Goal: Task Accomplishment & Management: Complete application form

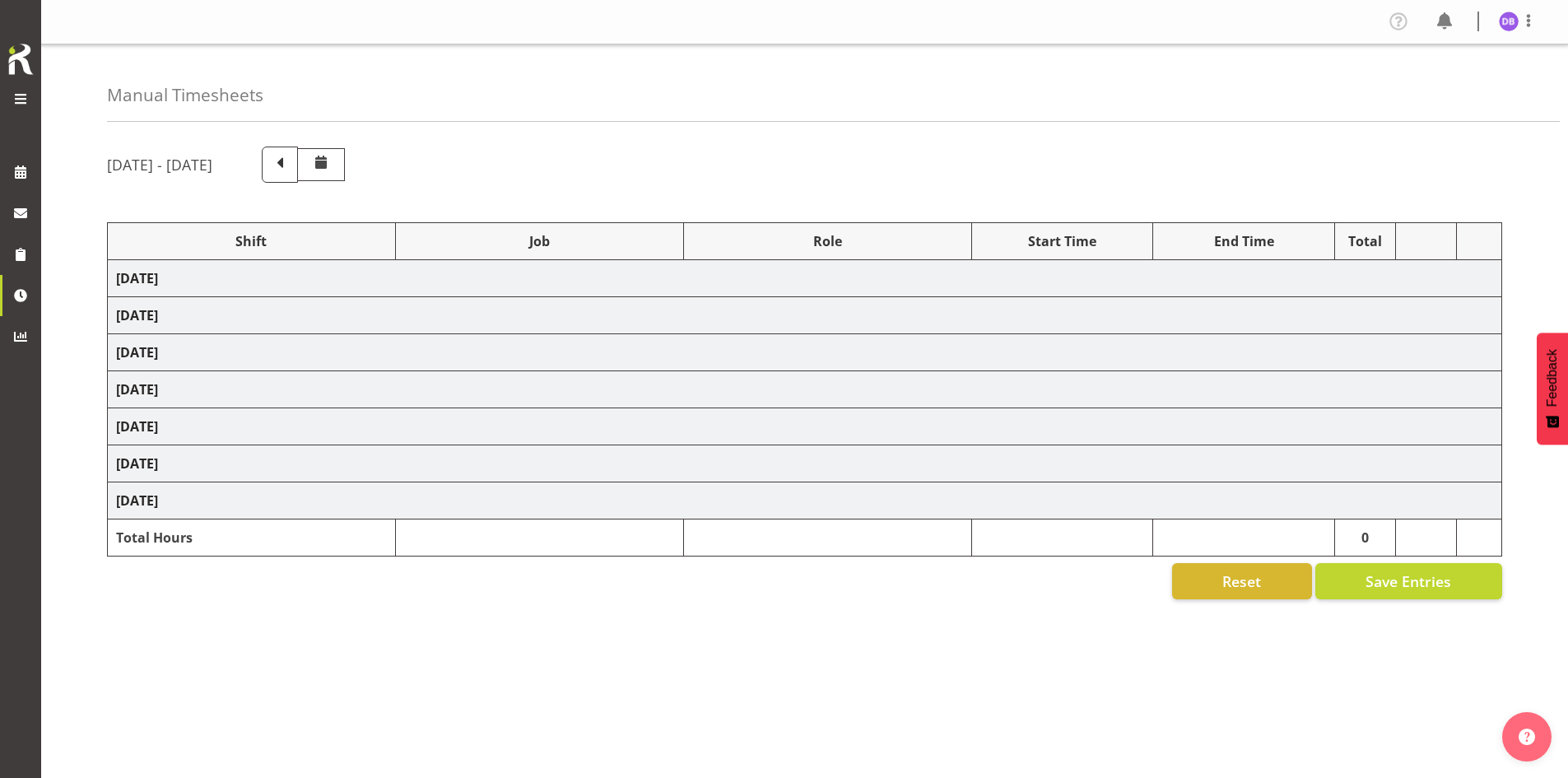
select select "48116"
select select "10633"
select select "47"
select select "48116"
select select "10575"
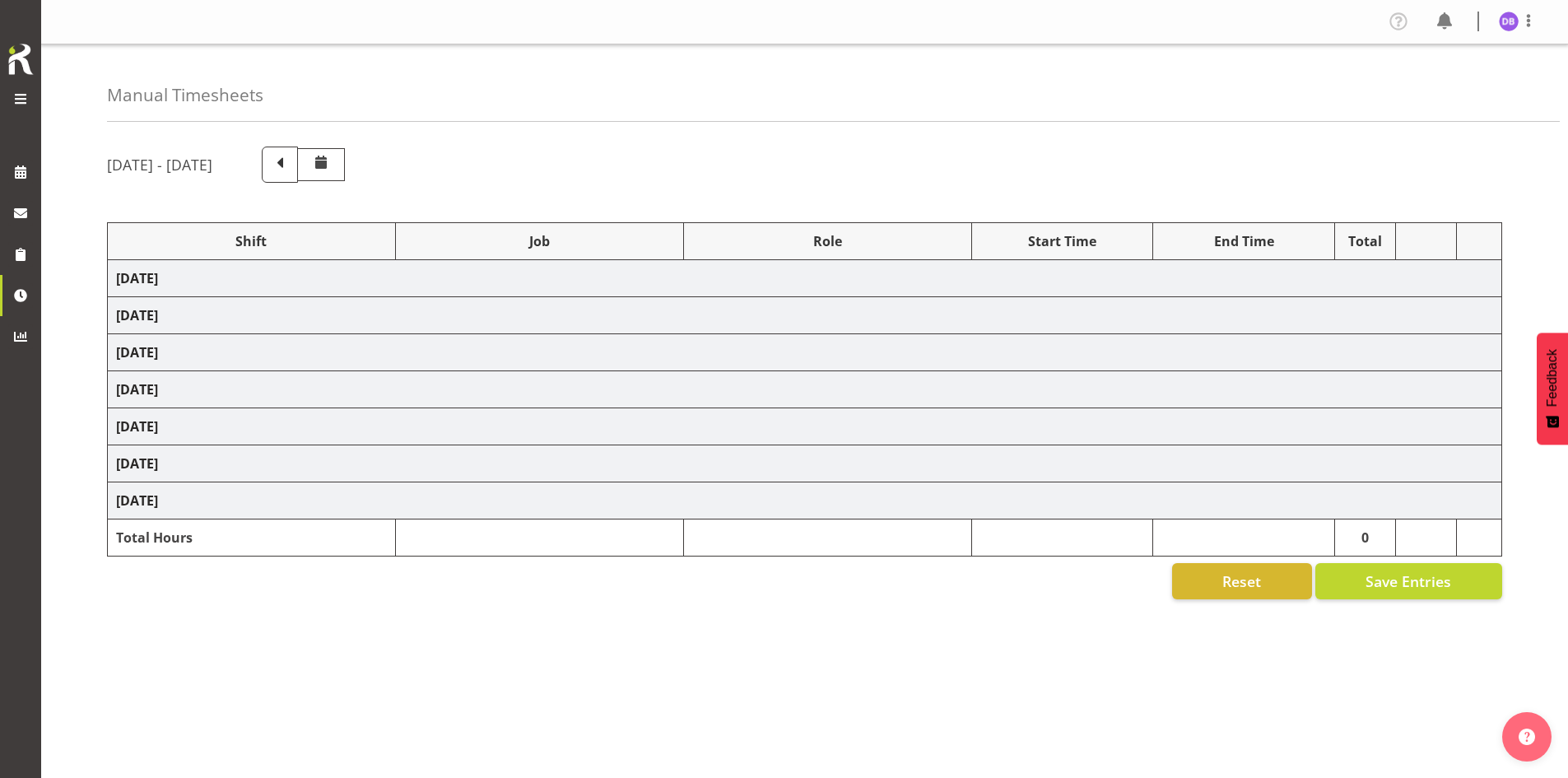
select select "47"
select select "48116"
select select "10633"
select select "47"
select select "48116"
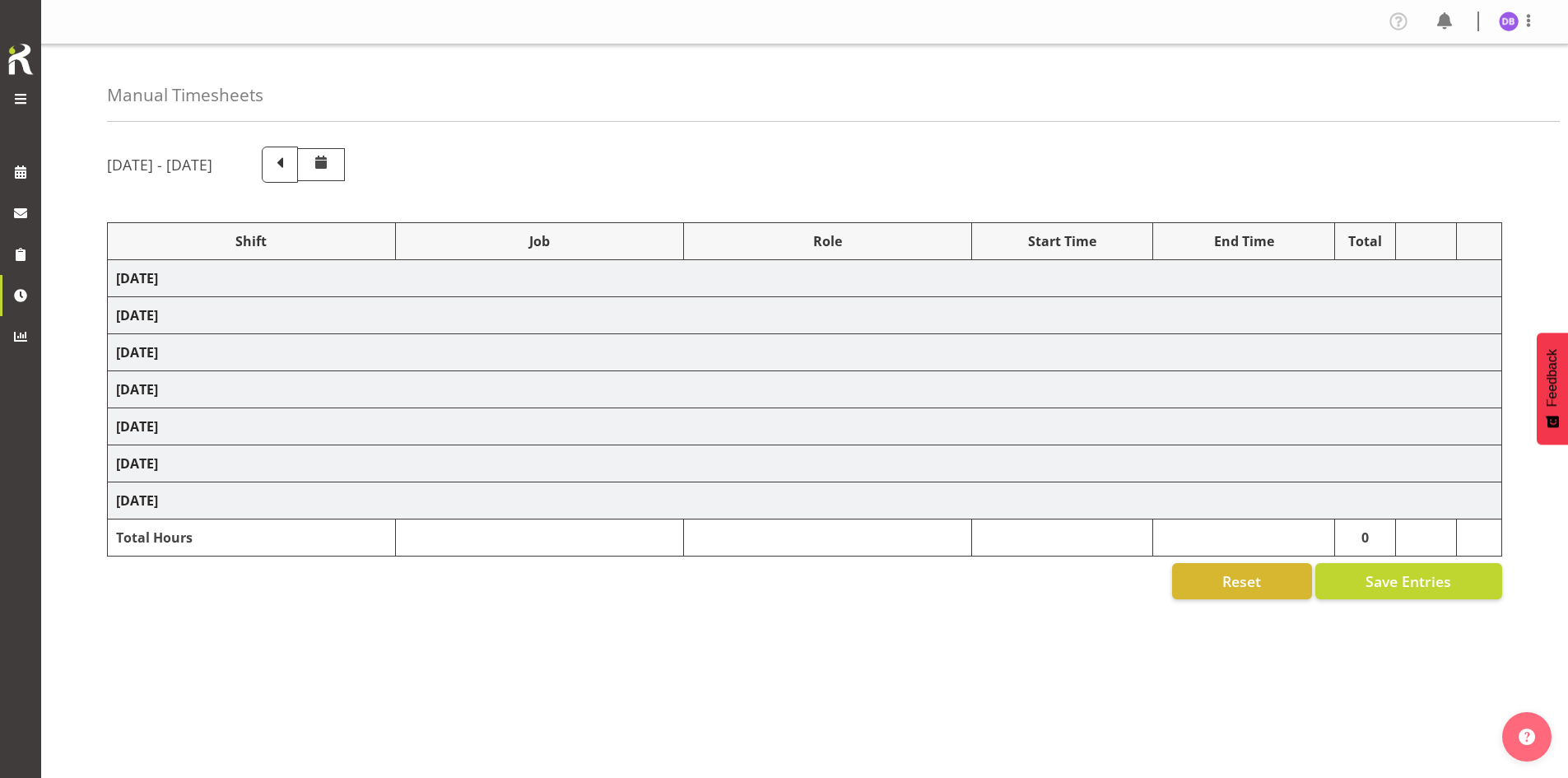
select select "10499"
select select "48116"
select select "10633"
select select "47"
select select "48116"
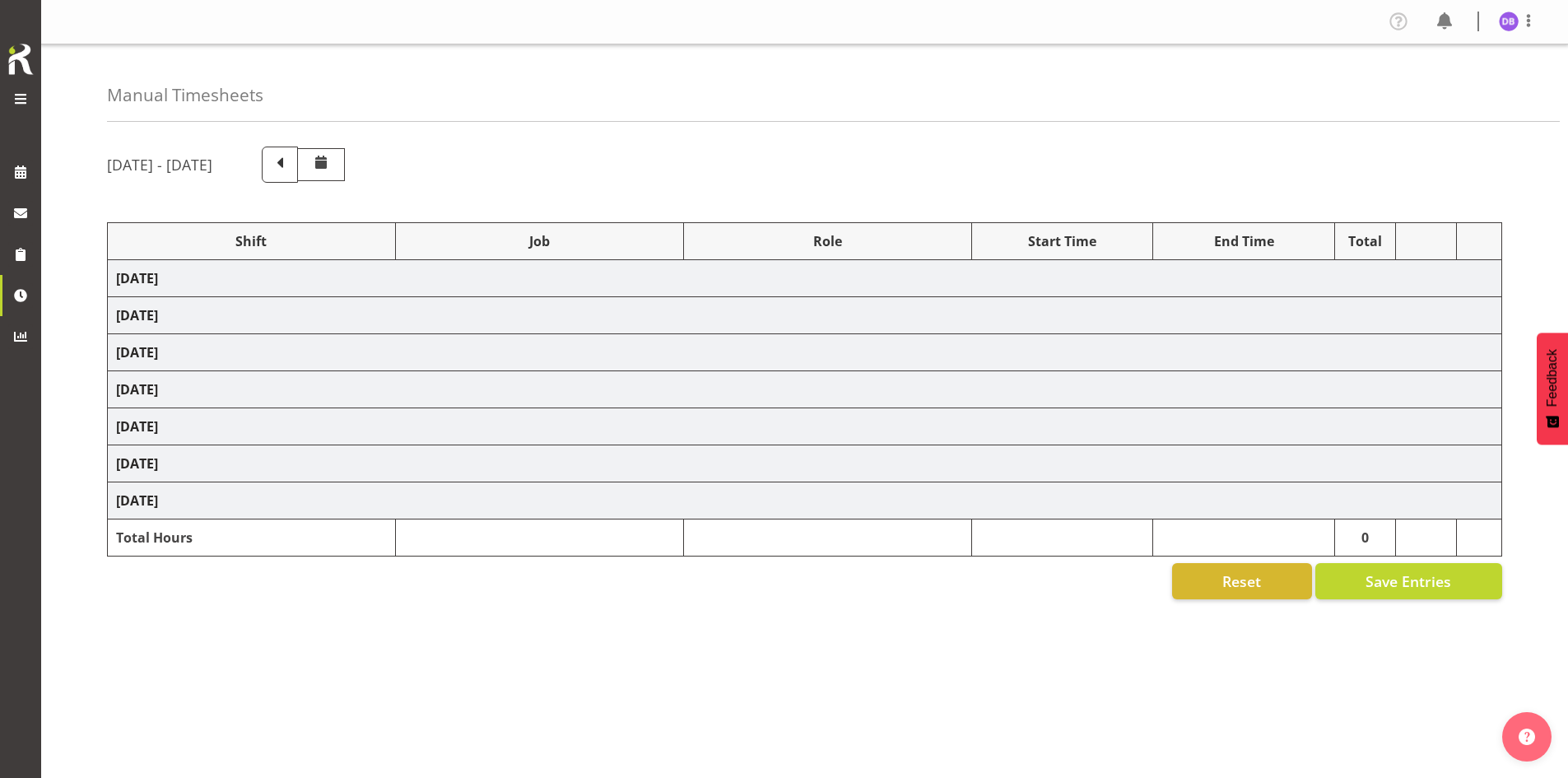
select select "10499"
select select "47"
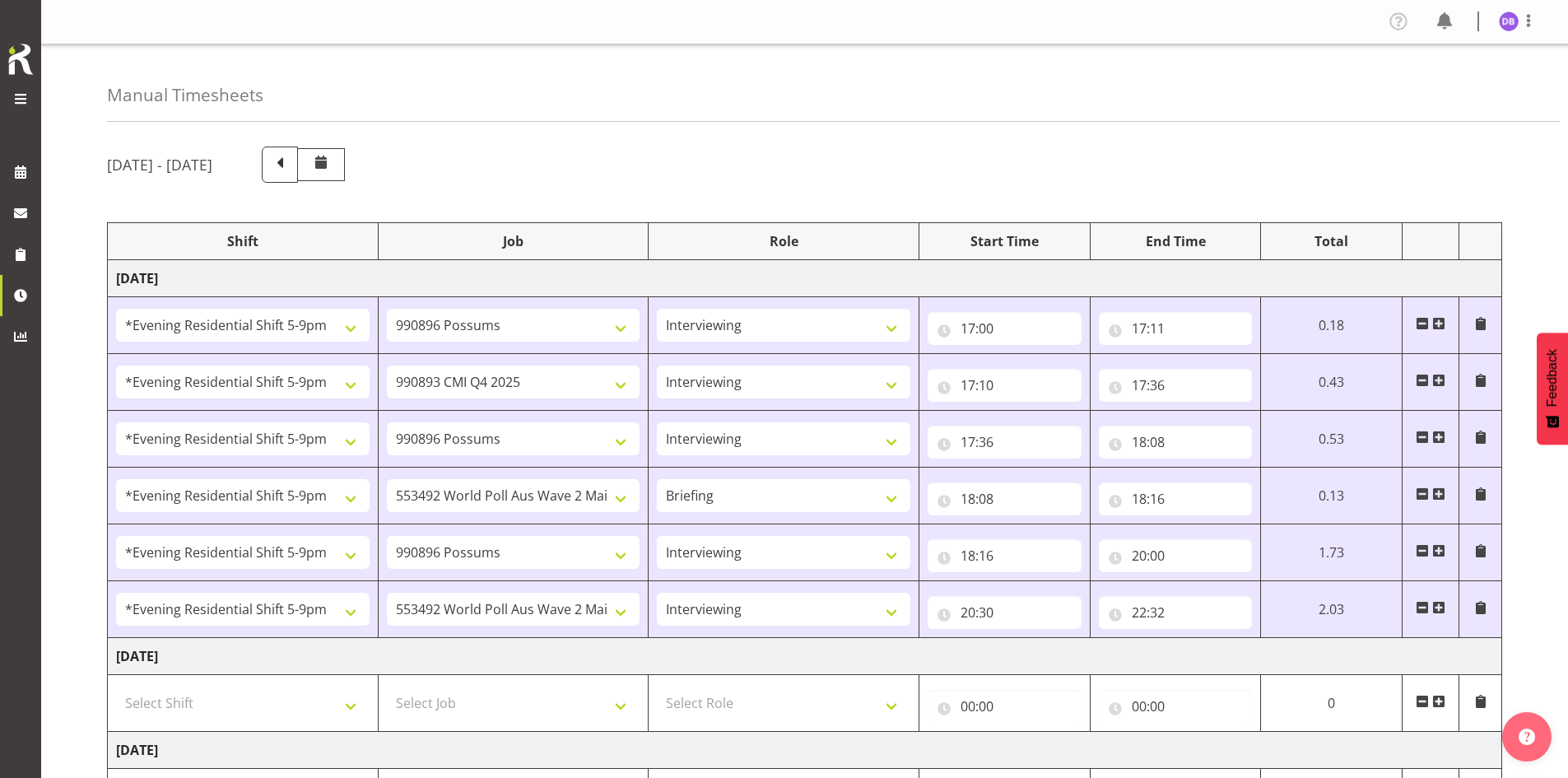
scroll to position [467, 0]
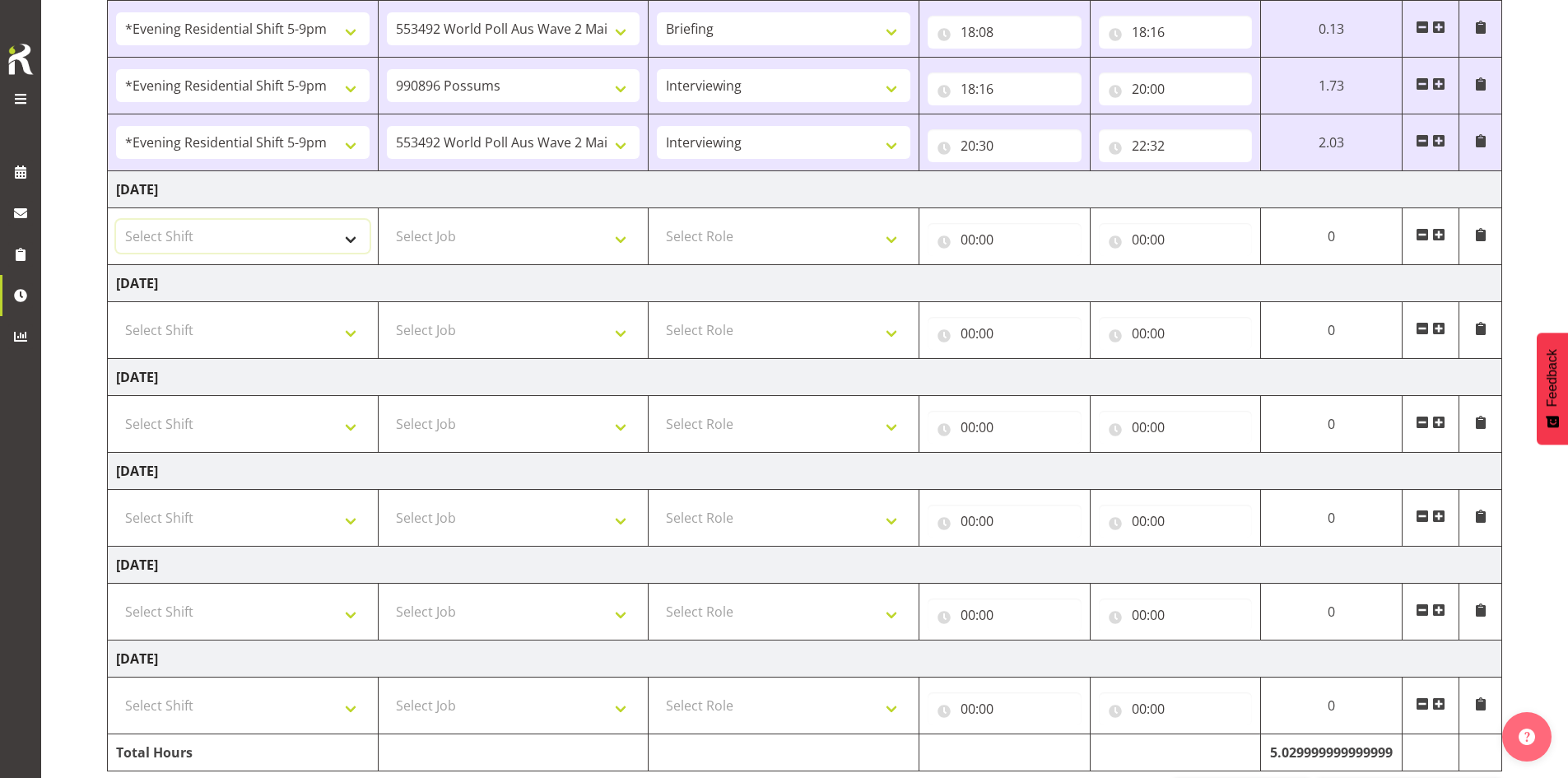
click at [353, 242] on select "Select Shift !!Weekend Residential (Roster IT Shift Label) *Business 9/10am ~ 4…" at bounding box center [243, 236] width 253 height 33
select select "48116"
click at [116, 220] on select "Select Shift !!Weekend Residential (Roster IT Shift Label) *Business 9/10am ~ 4…" at bounding box center [243, 236] width 253 height 33
click at [619, 239] on select "Select Job 550060 IF Admin 553492 World Poll Aus Wave 2 Main 2025 553493 World …" at bounding box center [513, 236] width 253 height 33
select select "10633"
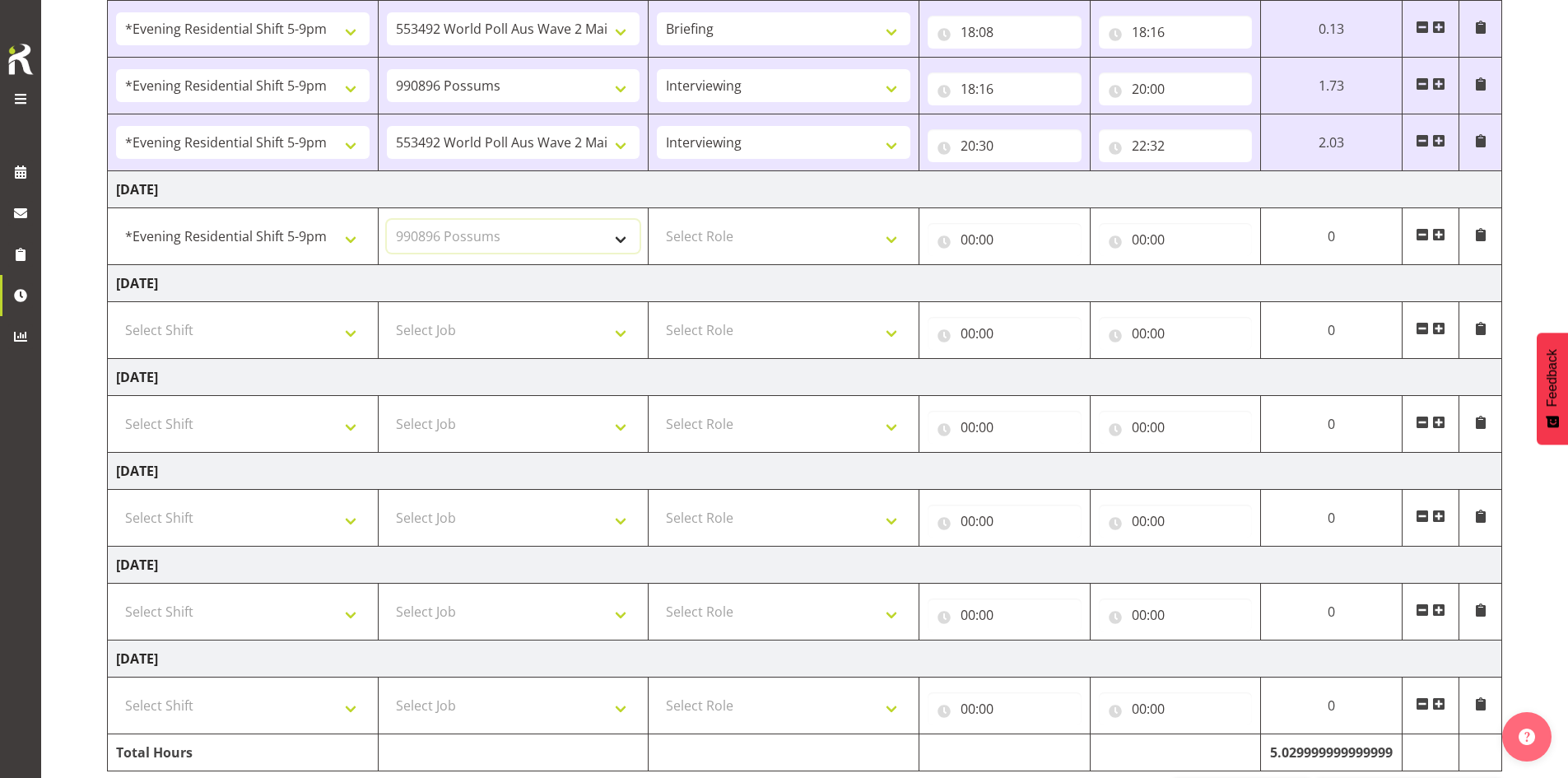
click at [387, 220] on select "Select Job 550060 IF Admin 553492 World Poll Aus Wave 2 Main 2025 553493 World …" at bounding box center [513, 236] width 253 height 33
click at [885, 245] on select "Select Role Briefing Interviewing" at bounding box center [784, 236] width 253 height 33
select select "47"
click at [657, 220] on select "Select Role Briefing Interviewing" at bounding box center [784, 236] width 253 height 33
click at [988, 248] on input "00:00" at bounding box center [1004, 239] width 154 height 33
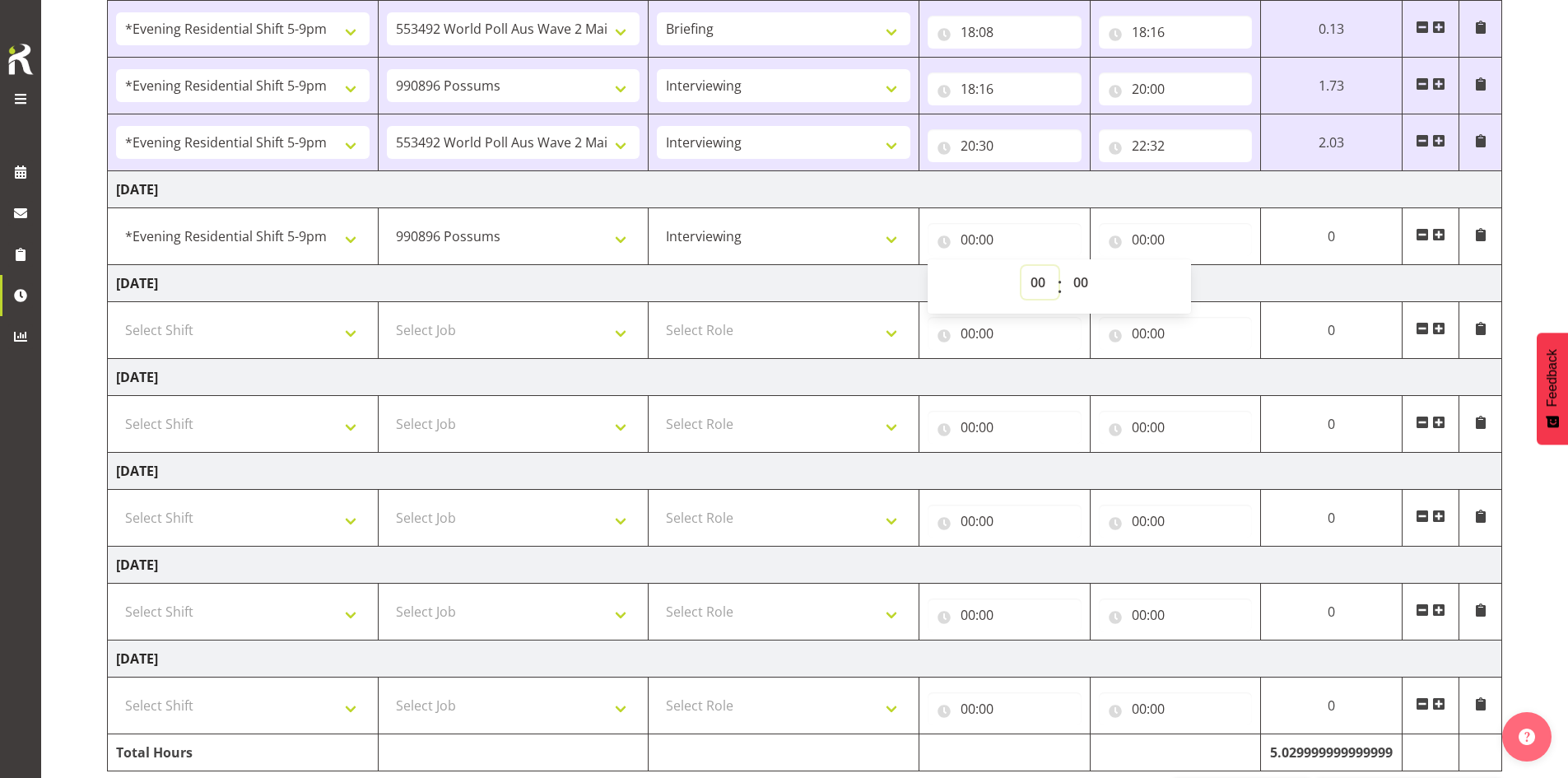
click at [1041, 281] on select "00 01 02 03 04 05 06 07 08 09 10 11 12 13 14 15 16 17 18 19 20 21 22 23" at bounding box center [1040, 282] width 37 height 33
select select "17"
click at [1059, 266] on select "00 01 02 03 04 05 06 07 08 09 10 11 12 13 14 15 16 17 18 19 20 21 22 23" at bounding box center [1040, 282] width 37 height 33
type input "17:00"
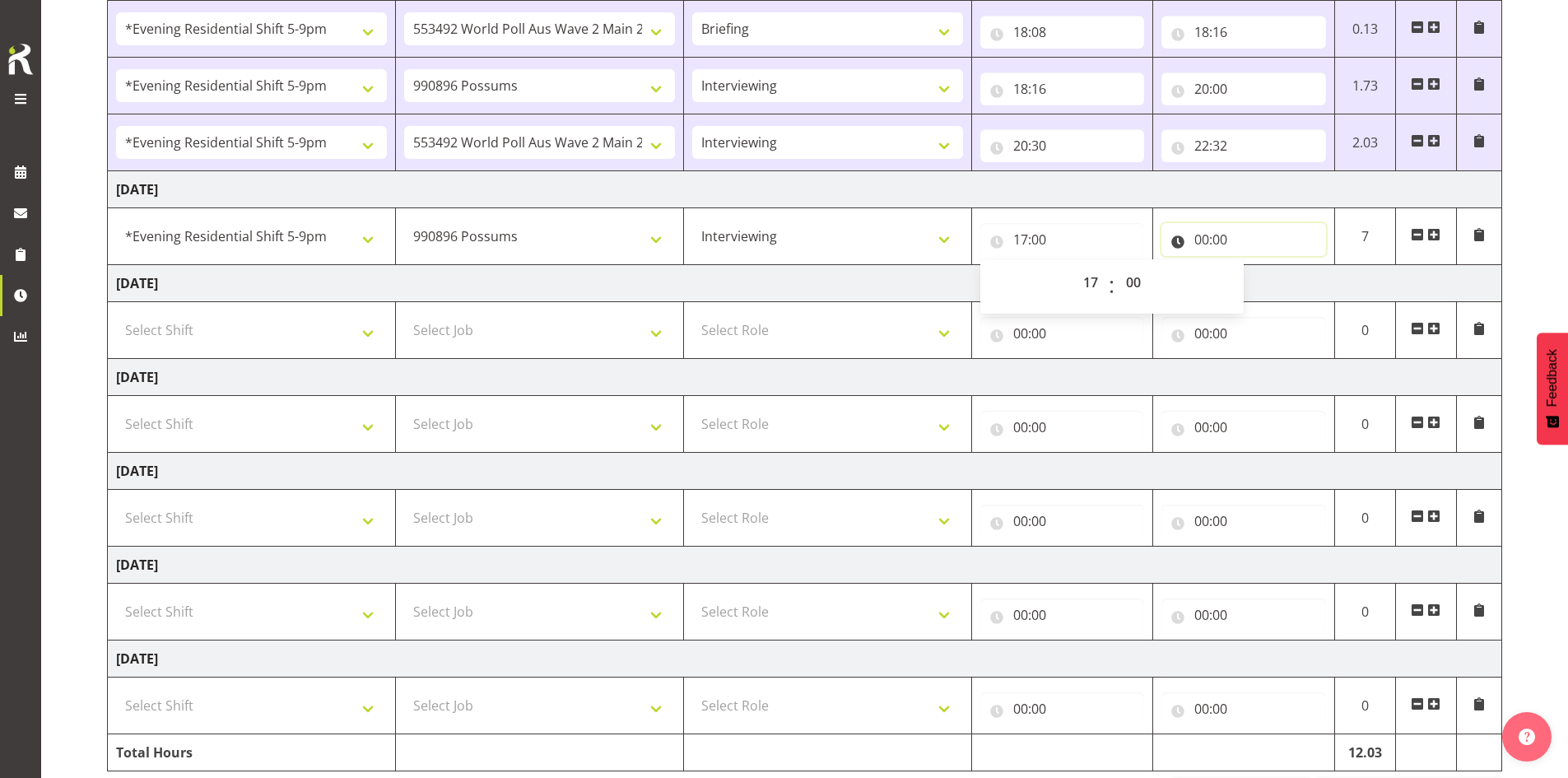
click at [1197, 233] on input "00:00" at bounding box center [1243, 239] width 165 height 33
click at [1272, 278] on select "00 01 02 03 04 05 06 07 08 09 10 11 12 13 14 15 16 17 18 19 20 21 22 23" at bounding box center [1273, 282] width 37 height 33
select select "20"
click at [1255, 266] on select "00 01 02 03 04 05 06 07 08 09 10 11 12 13 14 15 16 17 18 19 20 21 22 23" at bounding box center [1273, 282] width 37 height 33
type input "20:00"
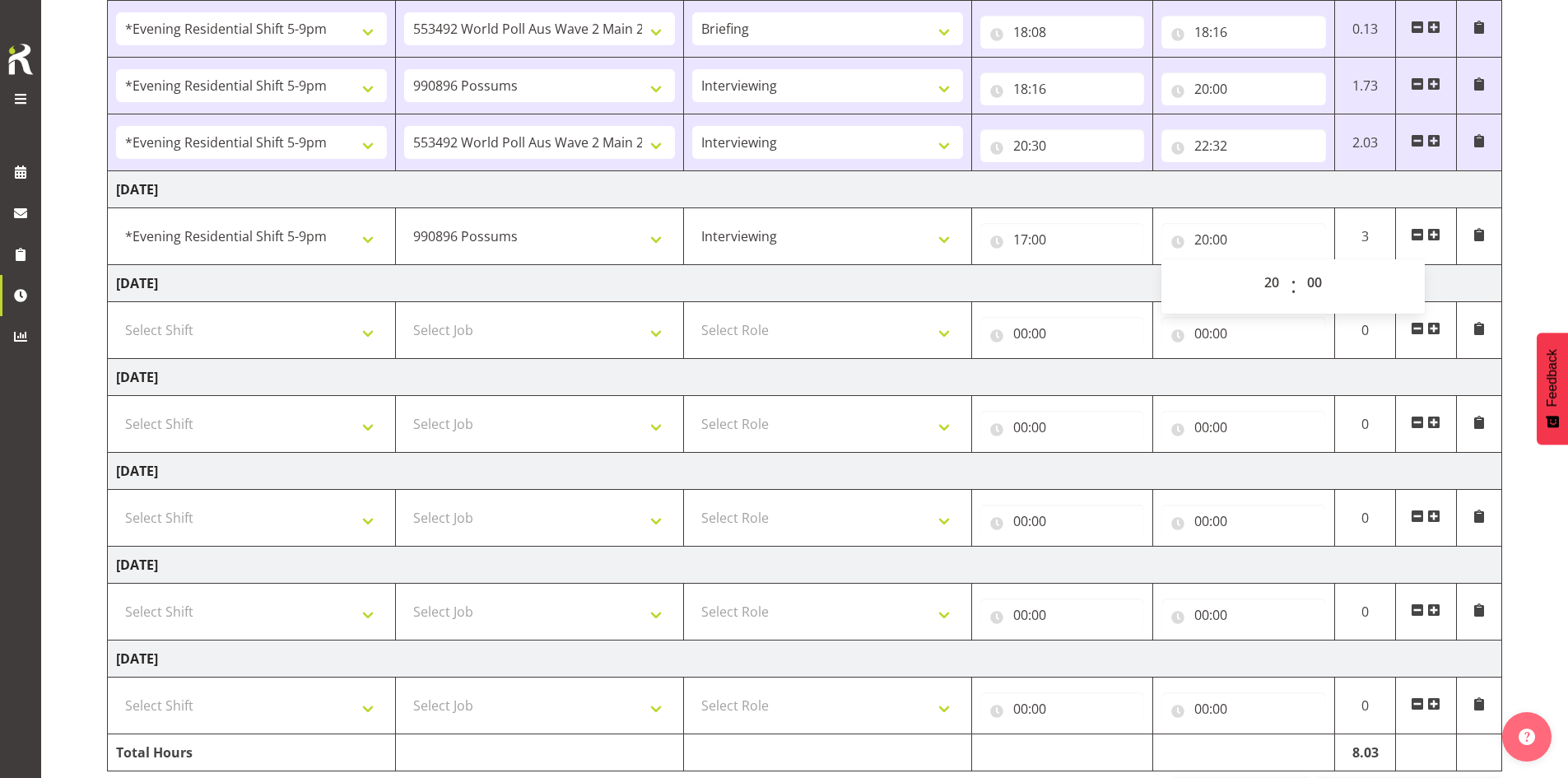
click at [1435, 231] on span at bounding box center [1434, 234] width 14 height 14
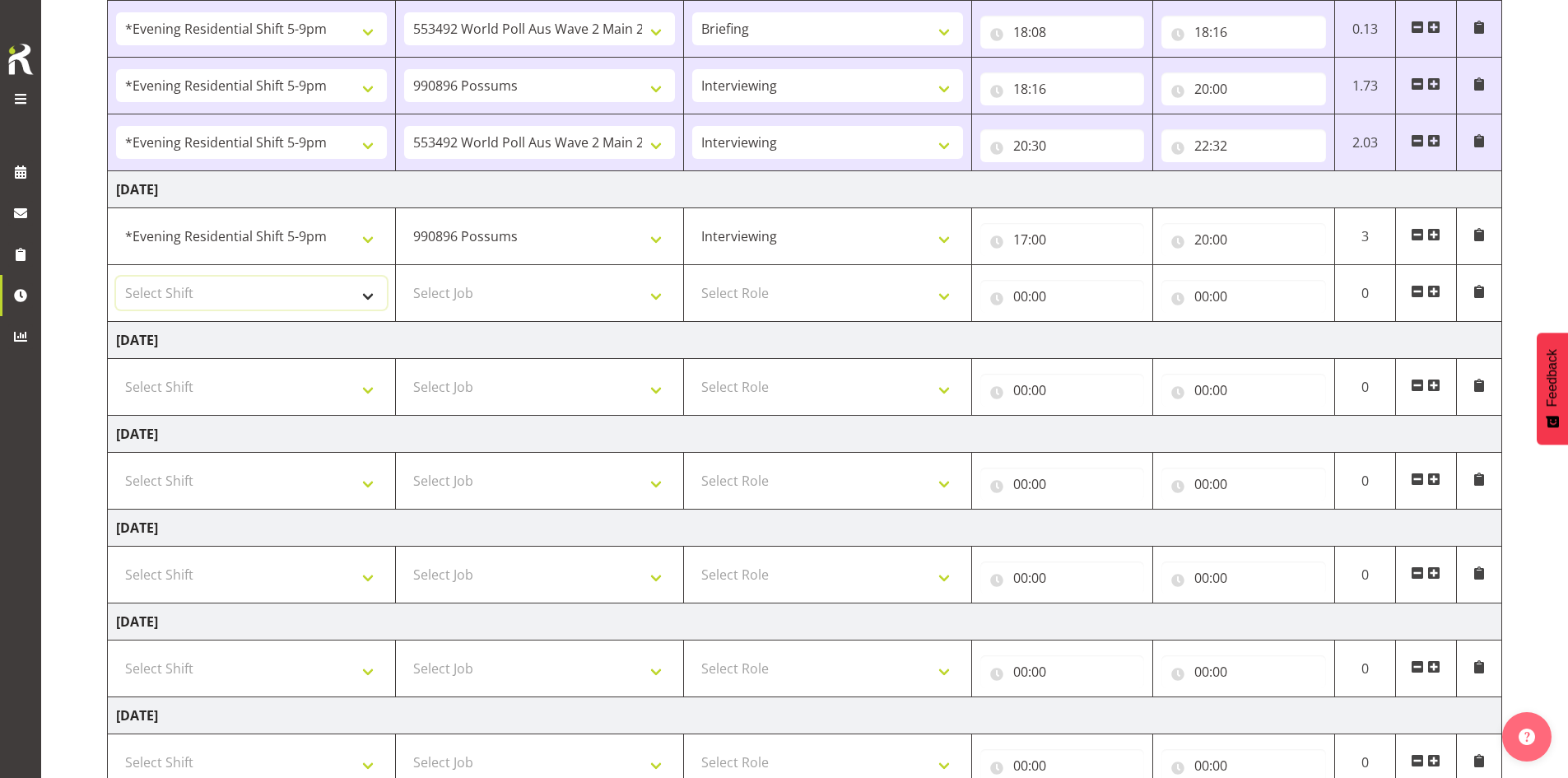
click at [371, 295] on select "Select Shift !!Weekend Residential (Roster IT Shift Label) *Business 9/10am ~ 4…" at bounding box center [252, 293] width 271 height 33
select select "48116"
click at [116, 277] on select "Select Shift !!Weekend Residential (Roster IT Shift Label) *Business 9/10am ~ 4…" at bounding box center [252, 293] width 271 height 33
click at [649, 290] on select "Select Job 550060 IF Admin 553492 World Poll Aus Wave 2 Main 2025 553493 World …" at bounding box center [539, 293] width 271 height 33
select select "10499"
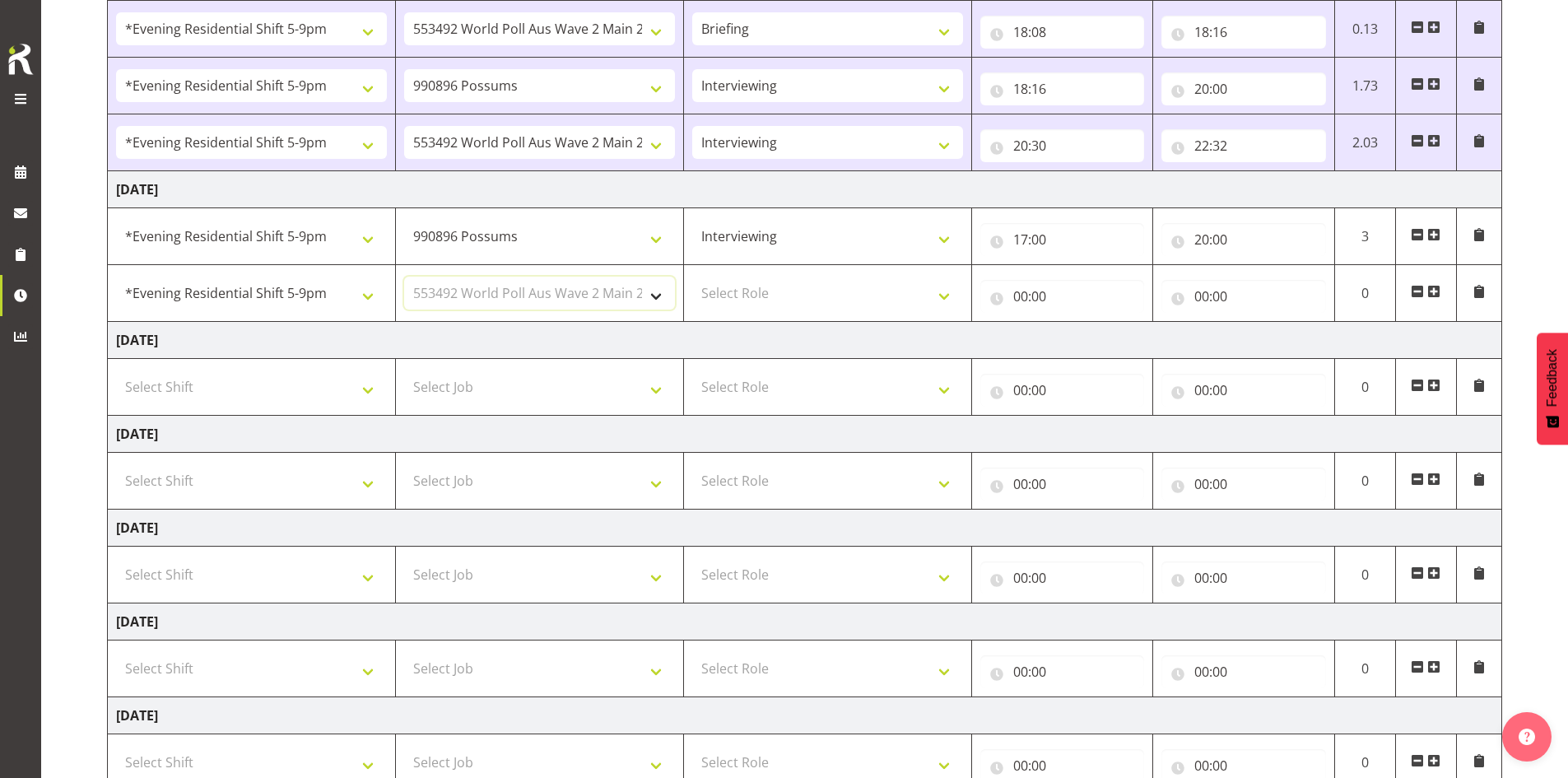
click at [404, 277] on select "Select Job 550060 IF Admin 553492 World Poll Aus Wave 2 Main 2025 553493 World …" at bounding box center [539, 293] width 271 height 33
click at [945, 293] on select "Select Role Briefing Interviewing" at bounding box center [828, 293] width 271 height 33
select select "47"
click at [692, 277] on select "Select Role Briefing Interviewing" at bounding box center [828, 293] width 271 height 33
click at [1049, 292] on input "00:00" at bounding box center [1062, 296] width 165 height 33
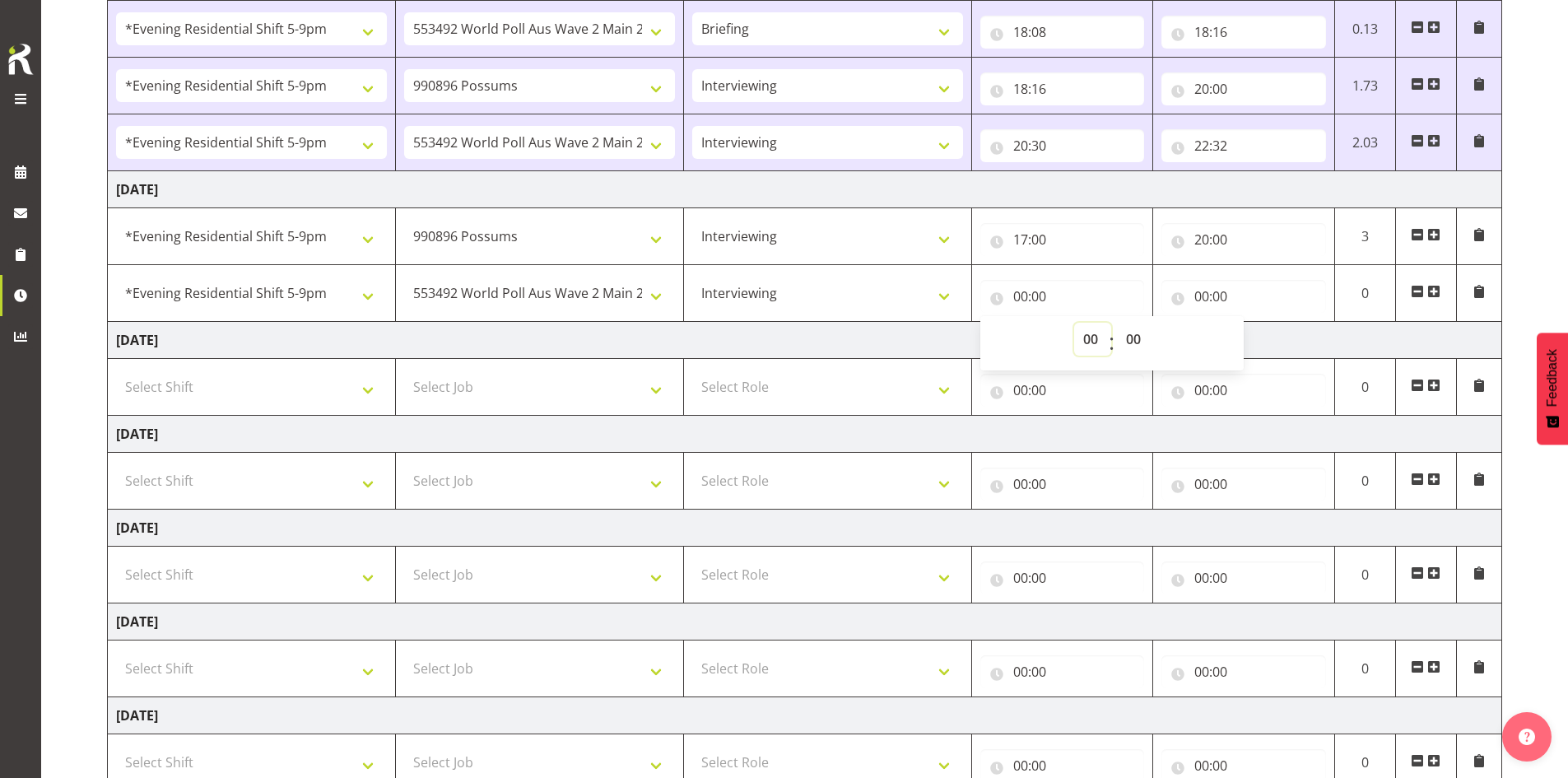
click at [1096, 332] on select "00 01 02 03 04 05 06 07 08 09 10 11 12 13 14 15 16 17 18 19 20 21 22 23" at bounding box center [1092, 339] width 37 height 33
select select "20"
click at [1074, 323] on select "00 01 02 03 04 05 06 07 08 09 10 11 12 13 14 15 16 17 18 19 20 21 22 23" at bounding box center [1092, 339] width 37 height 33
type input "20:00"
click at [1141, 334] on select "00 01 02 03 04 05 06 07 08 09 10 11 12 13 14 15 16 17 18 19 20 21 22 23 24 25 2…" at bounding box center [1135, 339] width 37 height 33
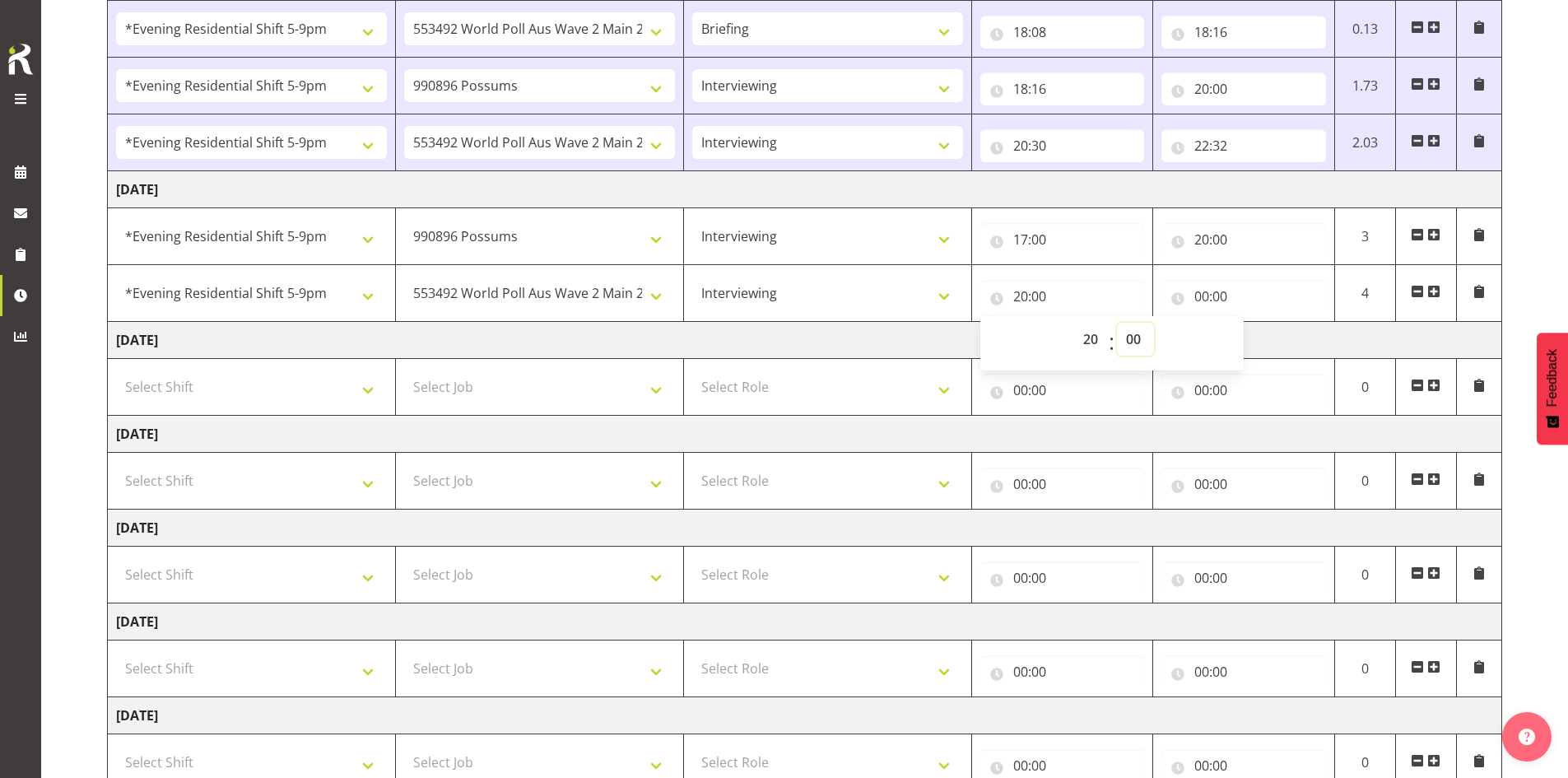
select select "30"
type input "20:30"
click at [1217, 292] on input "00:00" at bounding box center [1243, 296] width 165 height 33
click at [1270, 342] on select "00 01 02 03 04 05 06 07 08 09 10 11 12 13 14 15 16 17 18 19 20 21 22 23" at bounding box center [1273, 339] width 37 height 33
select select "22"
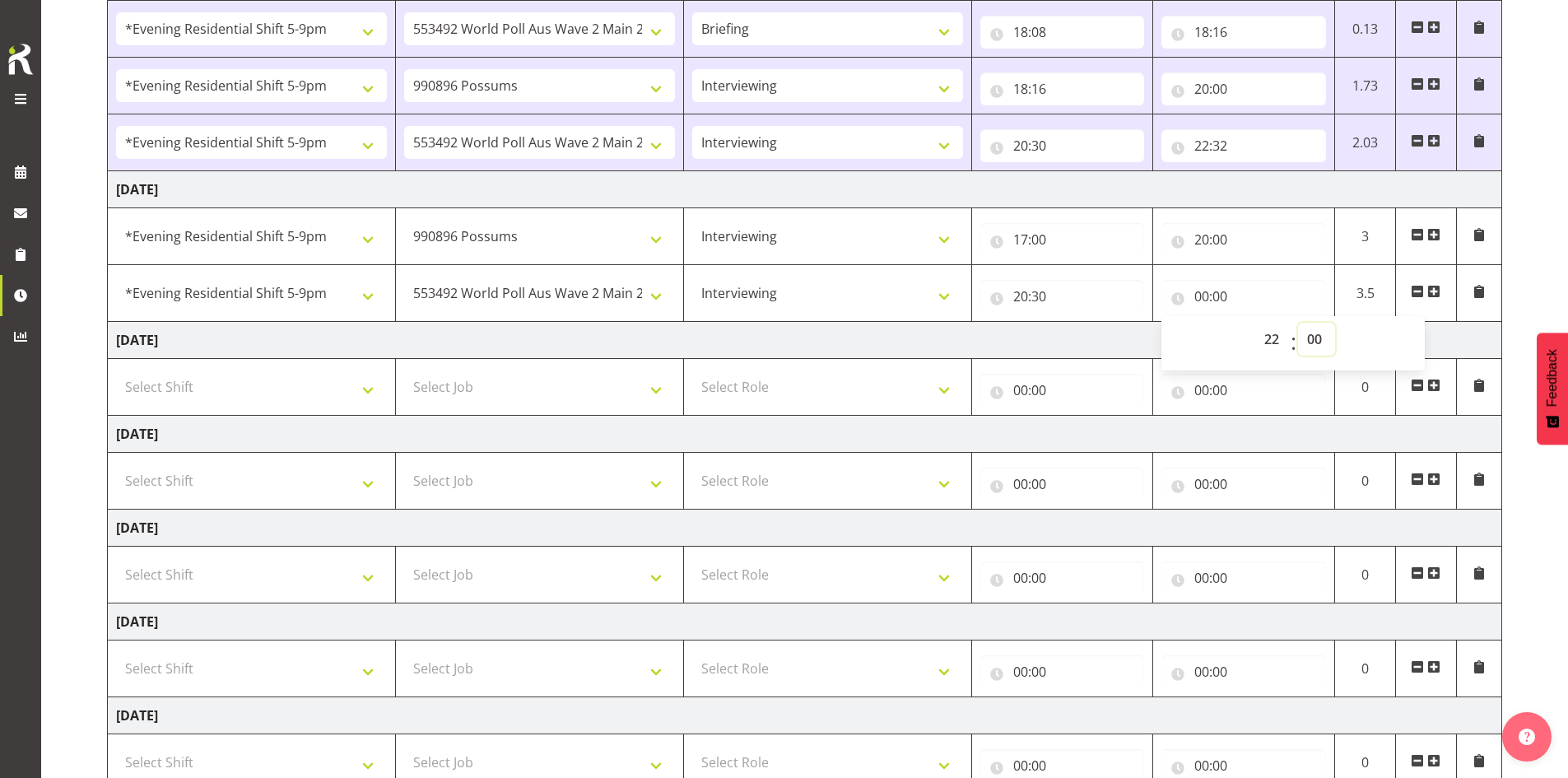
type input "22:00"
click at [1314, 334] on select "00 01 02 03 04 05 06 07 08 09 10 11 12 13 14 15 16 17 18 19 20 21 22 23 24 25 2…" at bounding box center [1316, 339] width 37 height 33
select select "30"
type input "22:30"
click at [1540, 267] on div "[DATE] - [DATE] Shift Job Role Start Time End Time Total [DATE] !!Weekend Resid…" at bounding box center [838, 275] width 1462 height 1216
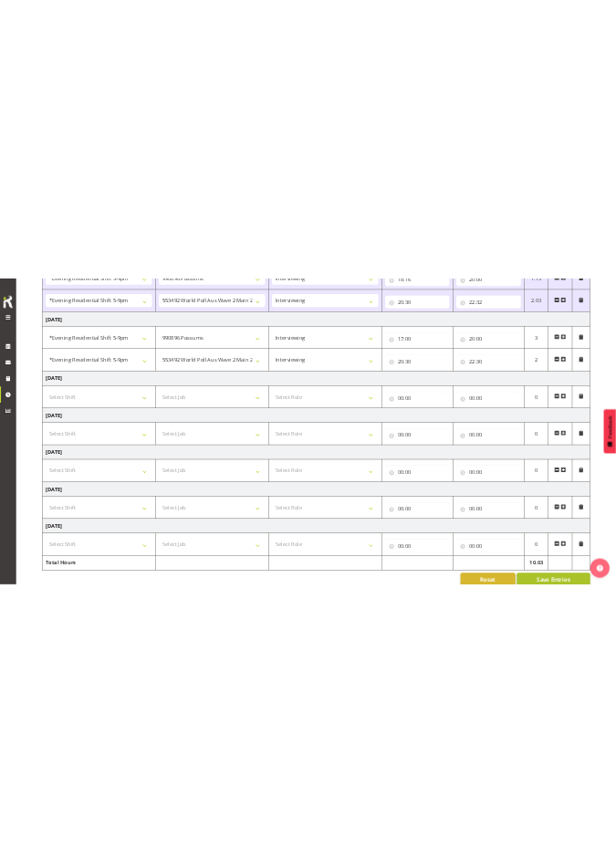
scroll to position [648, 0]
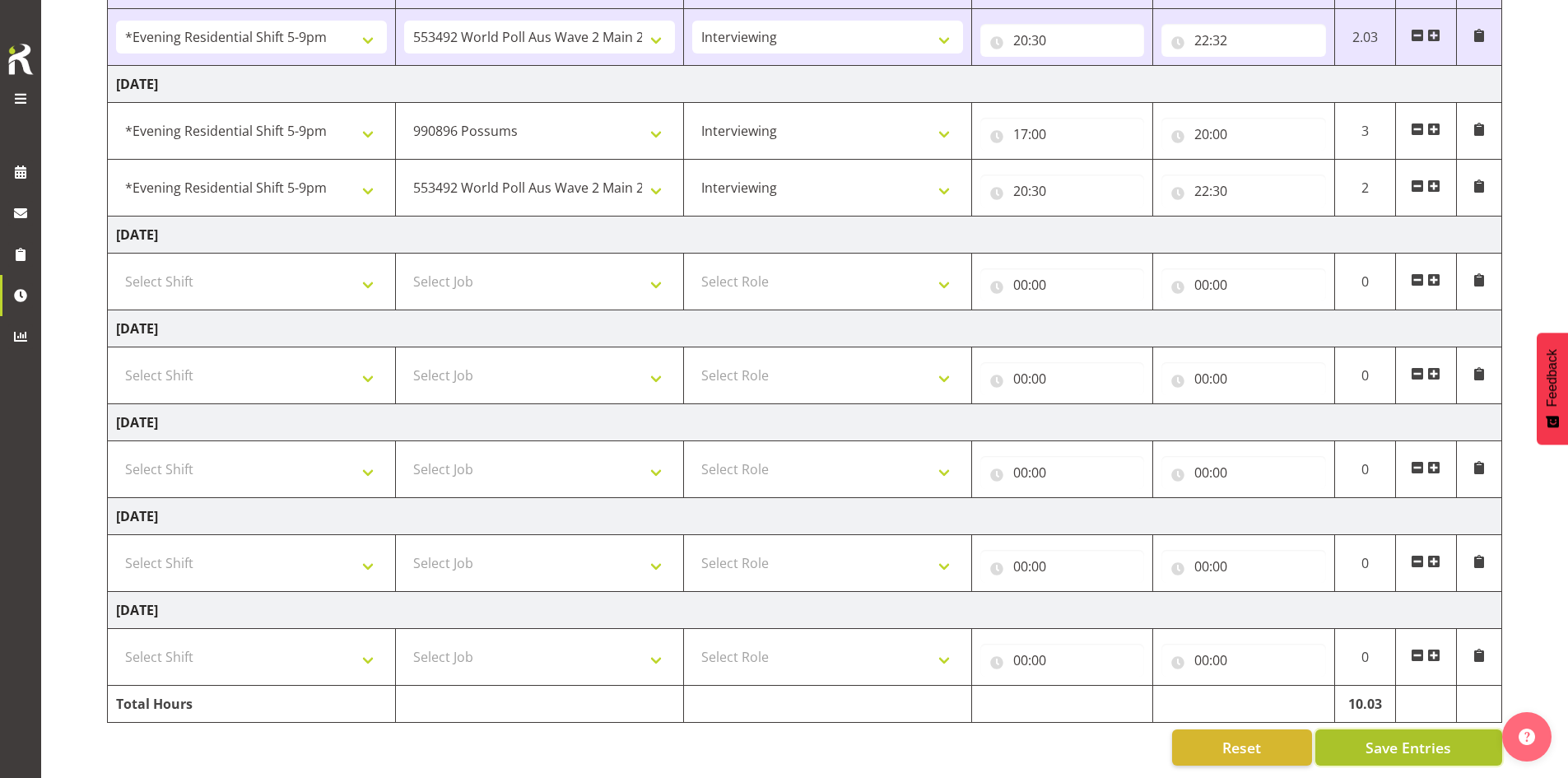
click at [1387, 737] on span "Save Entries" at bounding box center [1408, 747] width 86 height 22
